Goal: Information Seeking & Learning: Learn about a topic

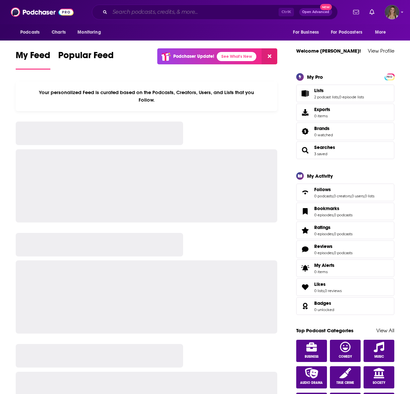
click at [168, 15] on input "Search podcasts, credits, & more..." at bounding box center [194, 12] width 169 height 10
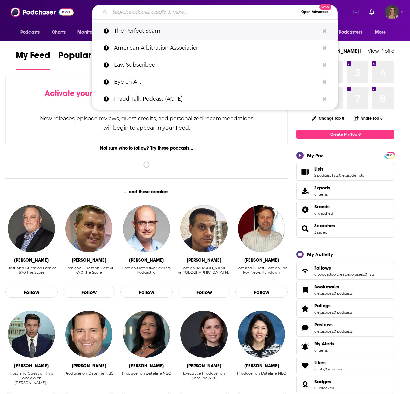
click at [147, 28] on p "The Perfect Scam" at bounding box center [216, 31] width 205 height 17
type input "The Perfect Scam"
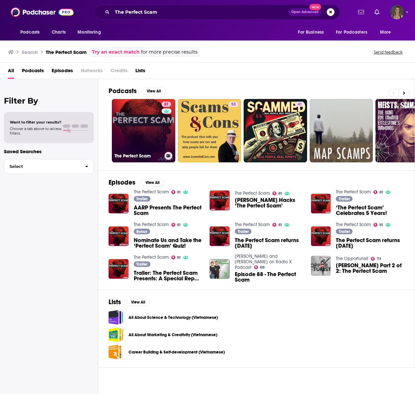
click at [138, 140] on link "81 The Perfect Scam" at bounding box center [143, 130] width 63 height 63
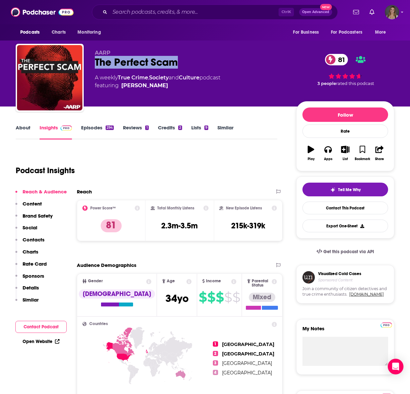
drag, startPoint x: 162, startPoint y: 60, endPoint x: 94, endPoint y: 60, distance: 68.3
click at [94, 60] on div "AARP The Perfect Scam 81 A weekly True Crime , Society and Culture podcast feat…" at bounding box center [205, 79] width 379 height 71
copy h2 "The Perfect Scam"
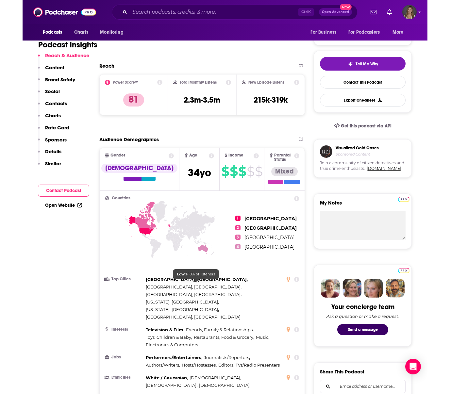
scroll to position [131, 0]
